Goal: Feedback & Contribution: Leave review/rating

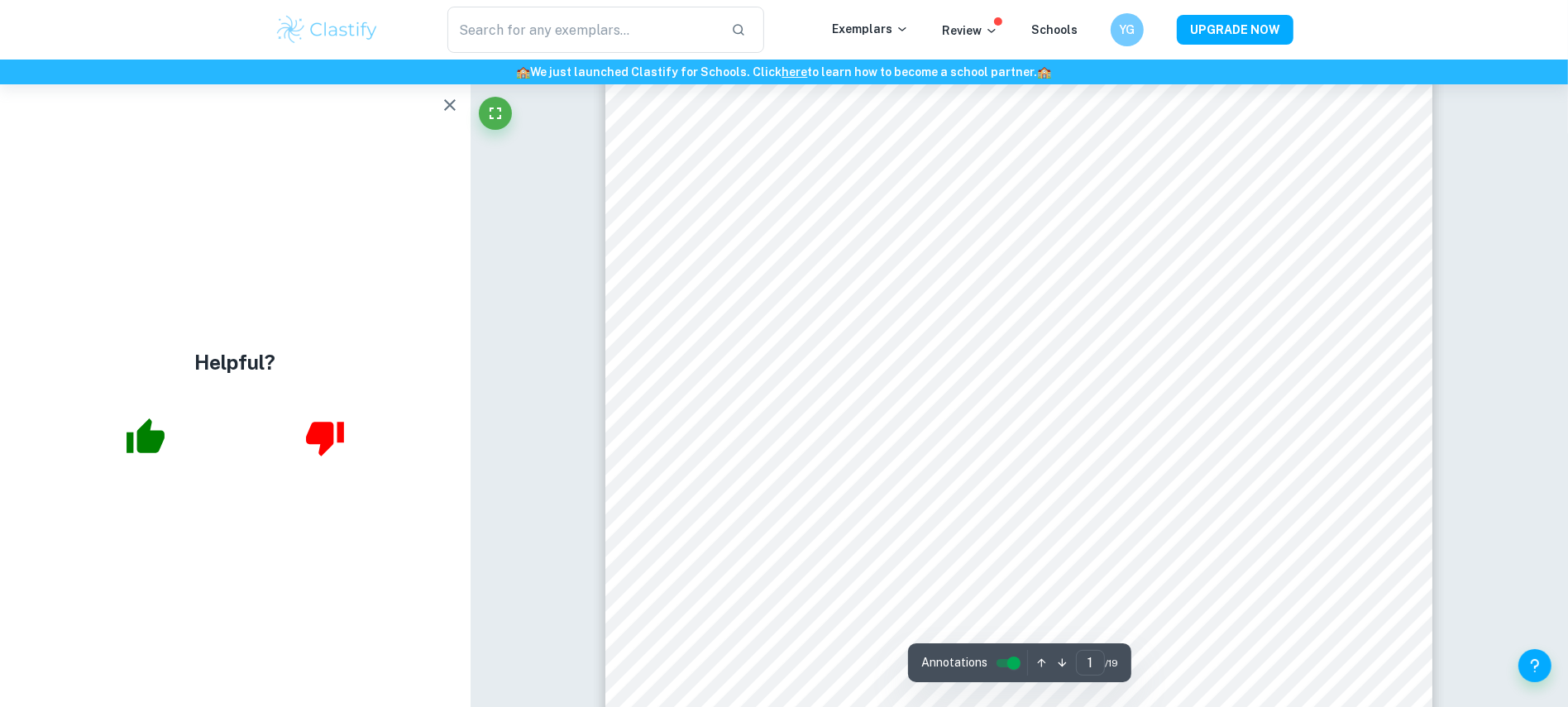
scroll to position [81, 0]
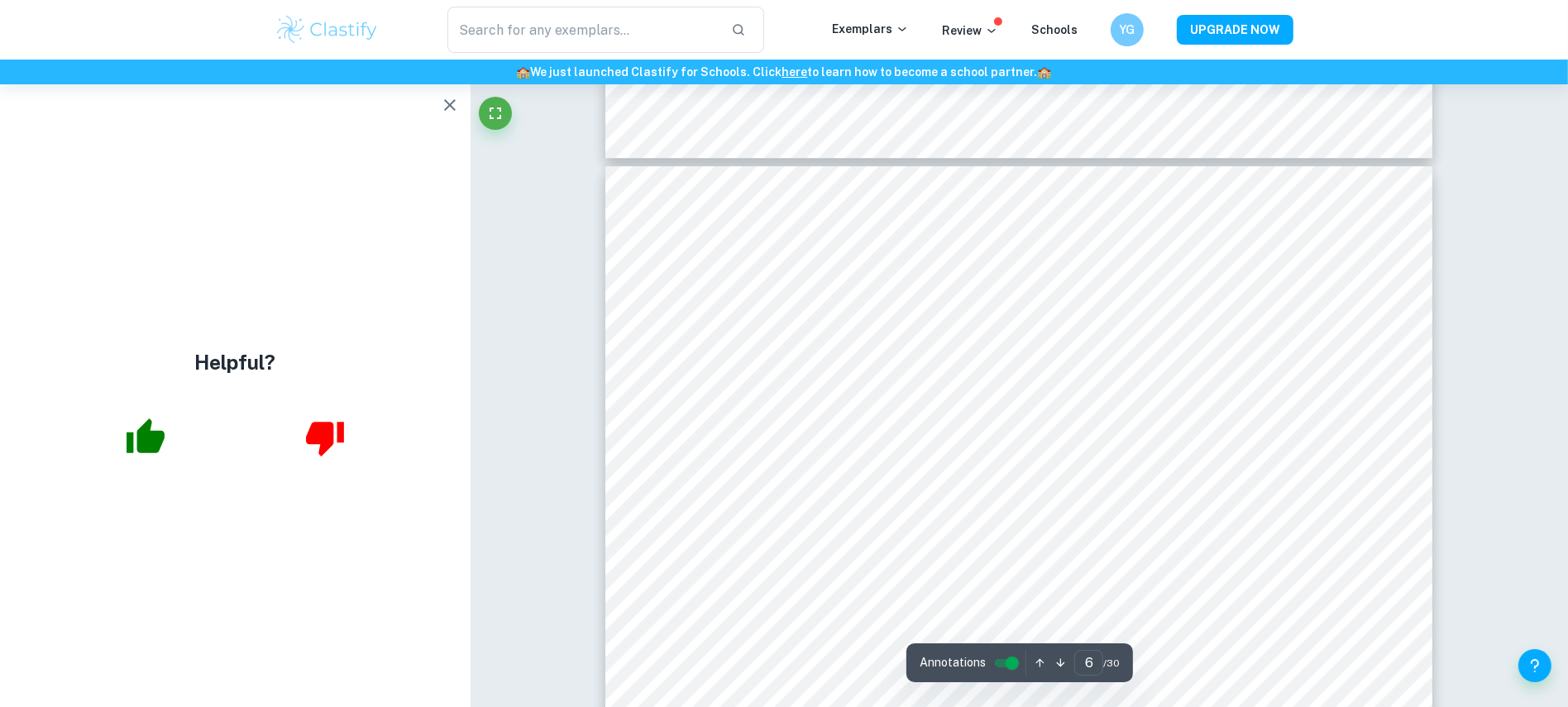
type input "5"
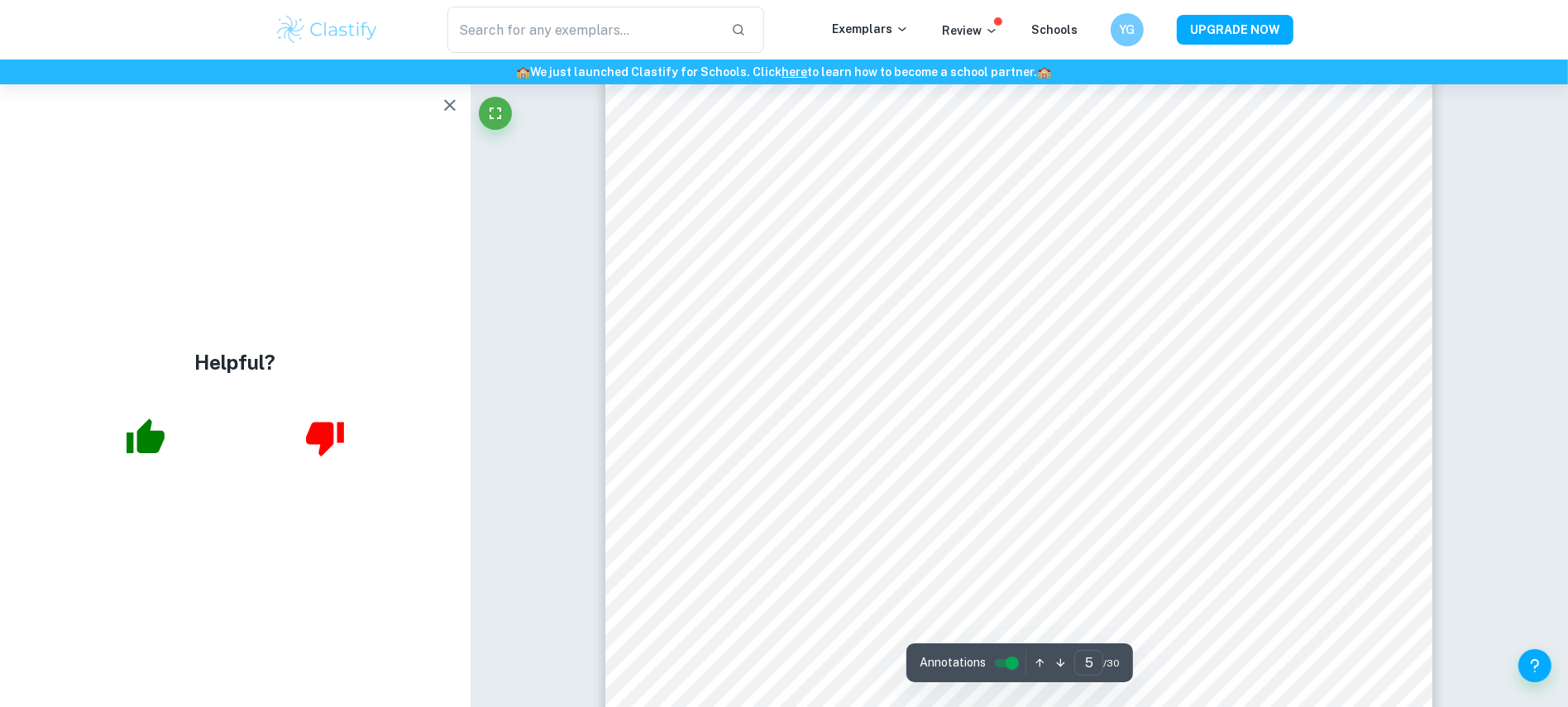
scroll to position [4783, 0]
